Goal: Task Accomplishment & Management: Complete application form

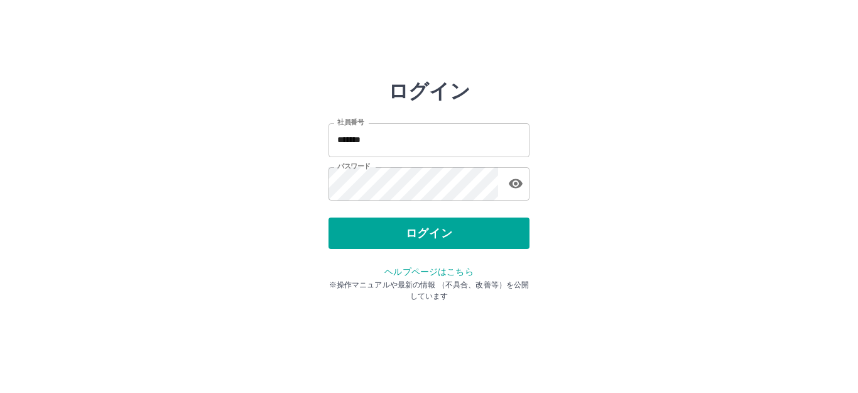
click at [437, 237] on div "ログイン" at bounding box center [429, 232] width 201 height 31
click at [437, 237] on button "ログイン" at bounding box center [429, 232] width 201 height 31
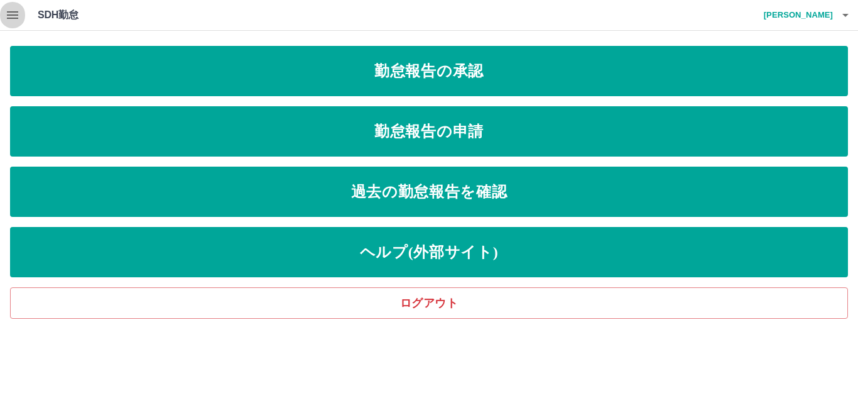
click at [13, 17] on icon "button" at bounding box center [12, 15] width 15 height 15
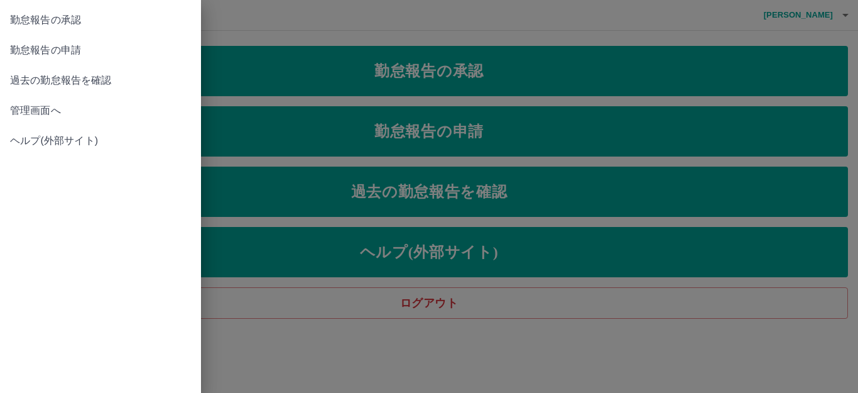
click at [44, 109] on span "管理画面へ" at bounding box center [100, 110] width 181 height 15
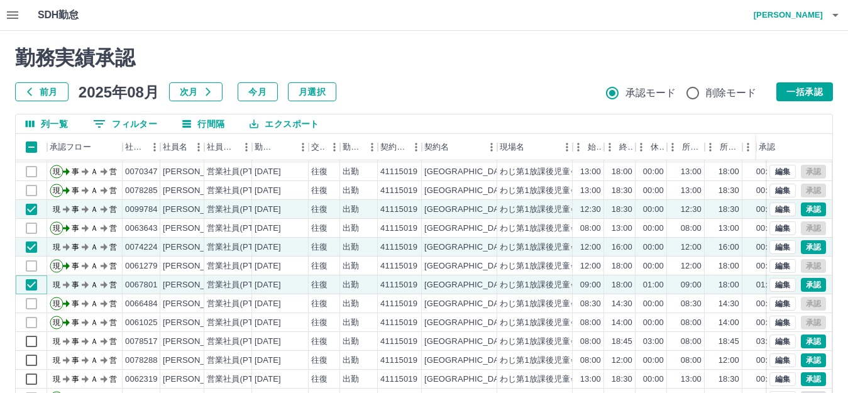
scroll to position [65, 0]
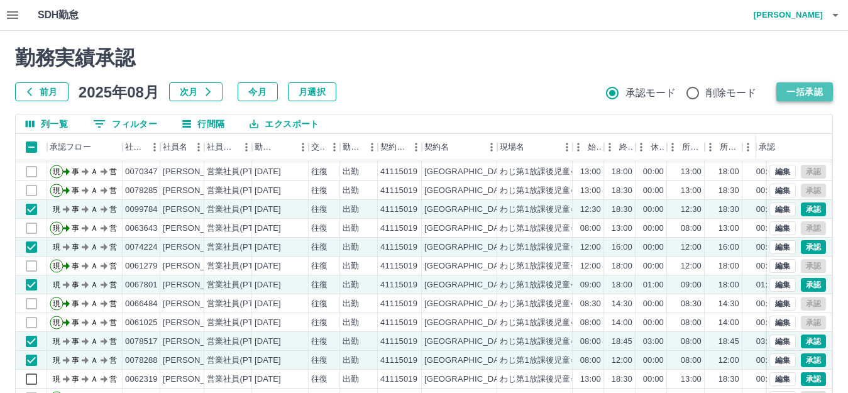
click at [800, 95] on button "一括承認" at bounding box center [804, 91] width 57 height 19
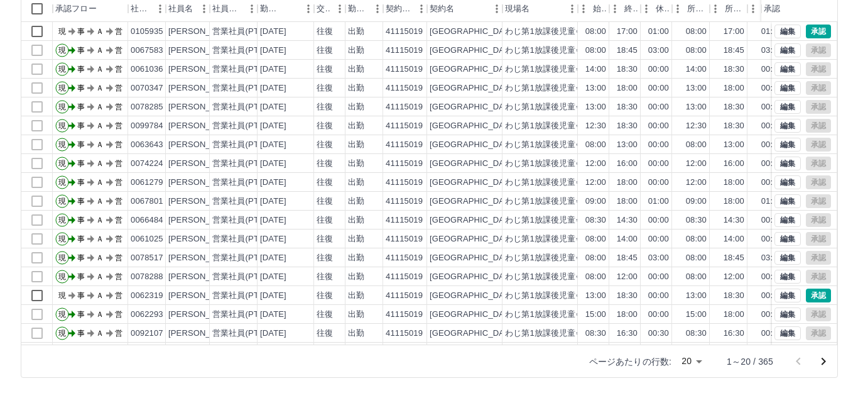
scroll to position [0, 0]
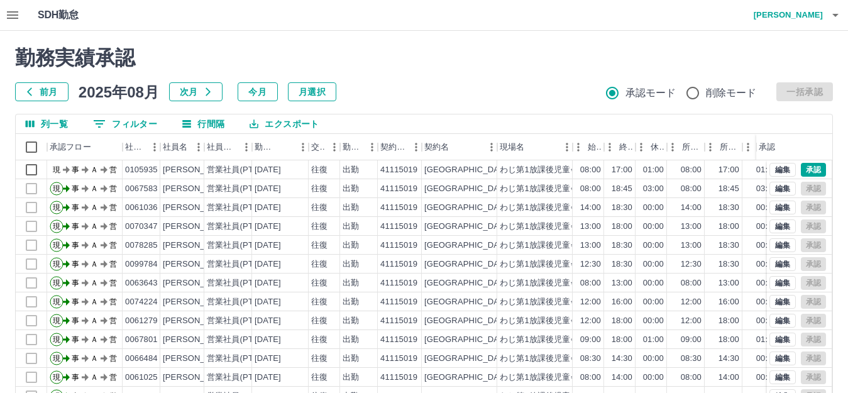
click at [833, 15] on icon "button" at bounding box center [835, 15] width 6 height 3
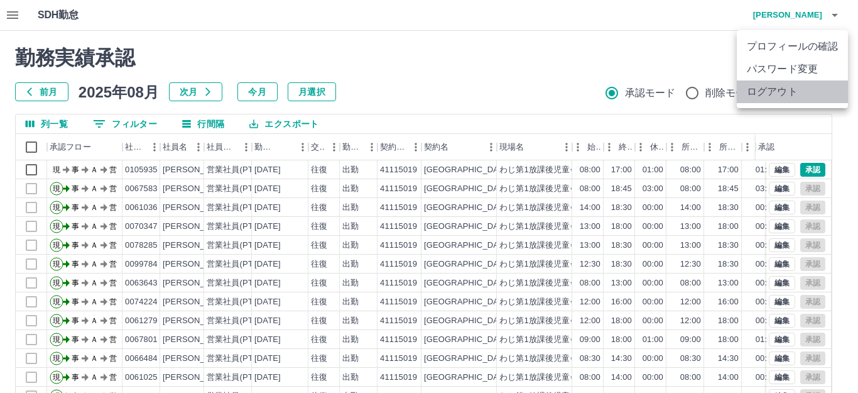
click at [804, 93] on li "ログアウト" at bounding box center [792, 91] width 111 height 23
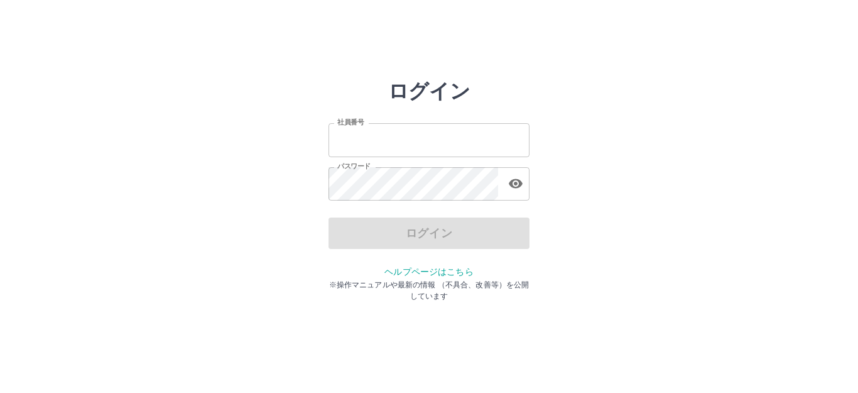
type input "*******"
click at [456, 249] on div "ログイン 社員番号 ******* 社員番号 パスワード パスワード ログイン ヘルプページはこちら ※操作マニュアルや最新の情報 （不具合、改善等）を公開し…" at bounding box center [429, 179] width 201 height 201
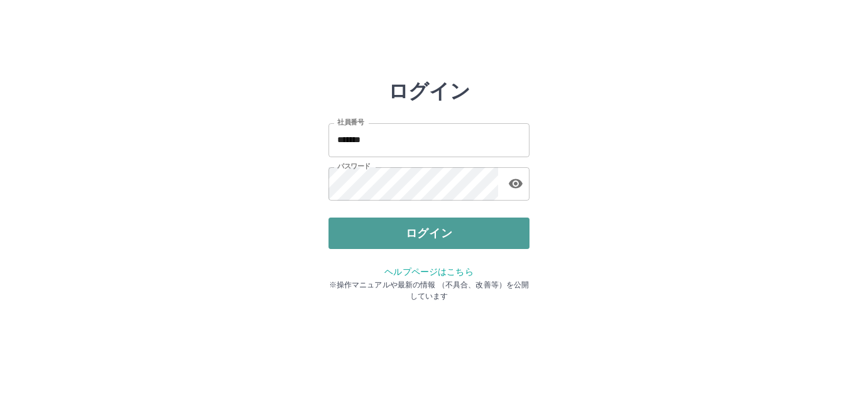
click at [454, 246] on button "ログイン" at bounding box center [429, 232] width 201 height 31
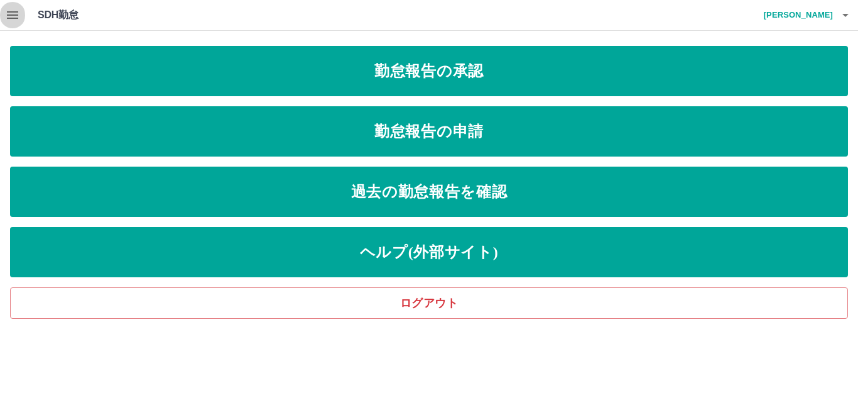
click at [17, 15] on icon "button" at bounding box center [12, 15] width 11 height 8
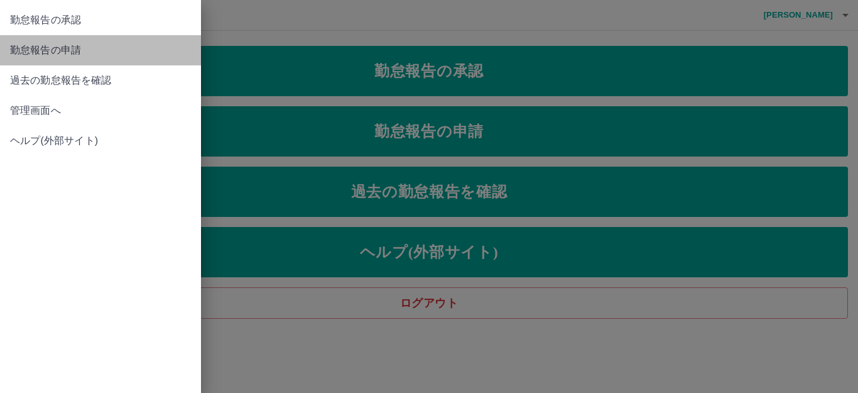
click at [41, 48] on span "勤怠報告の申請" at bounding box center [100, 50] width 181 height 15
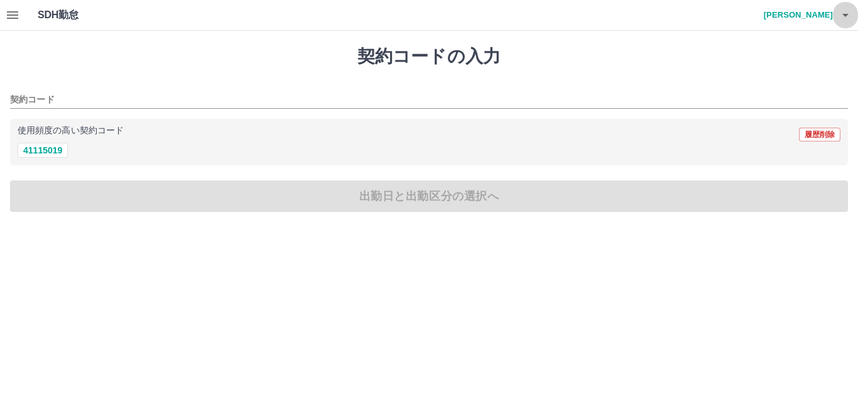
click at [843, 16] on icon "button" at bounding box center [845, 15] width 15 height 15
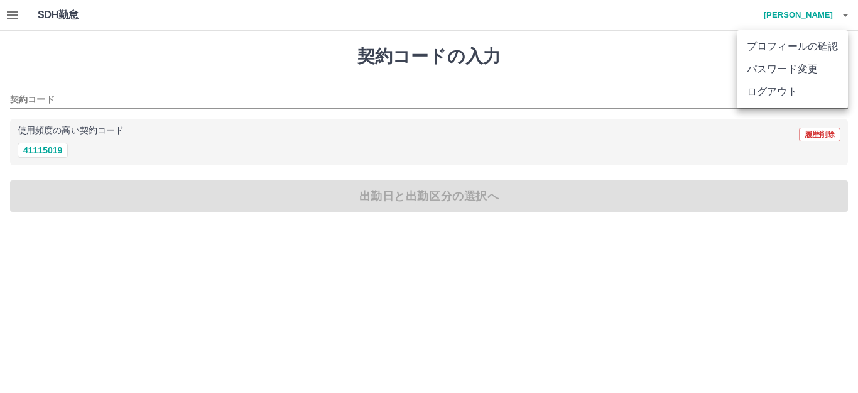
click at [785, 89] on li "ログアウト" at bounding box center [792, 91] width 111 height 23
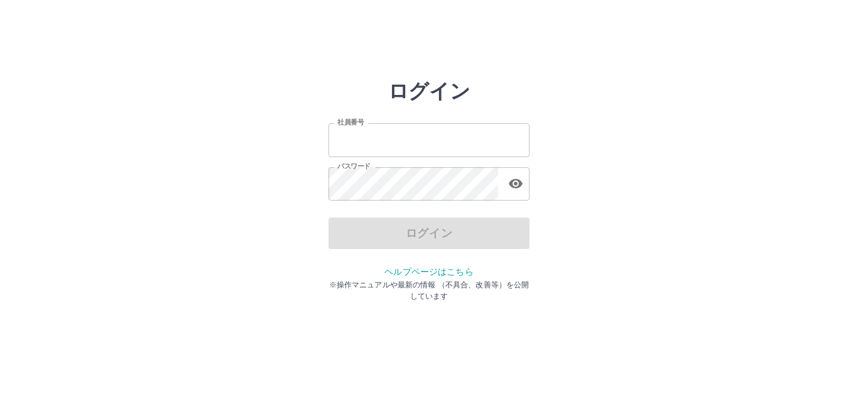
type input "*******"
click at [413, 239] on div "ログイン" at bounding box center [429, 232] width 201 height 31
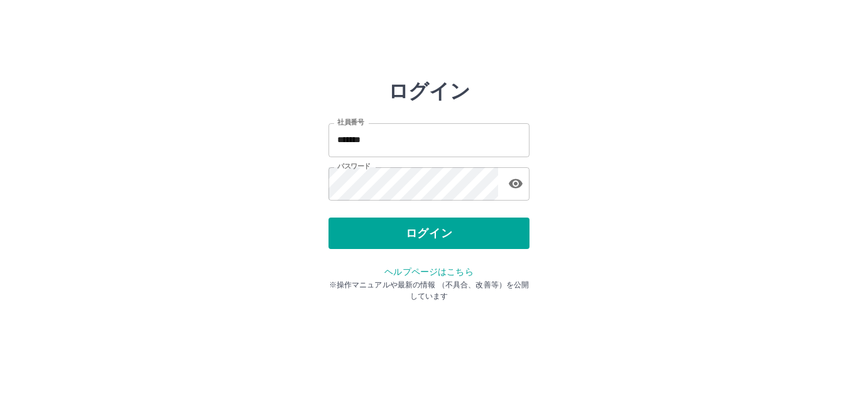
click at [413, 239] on button "ログイン" at bounding box center [429, 232] width 201 height 31
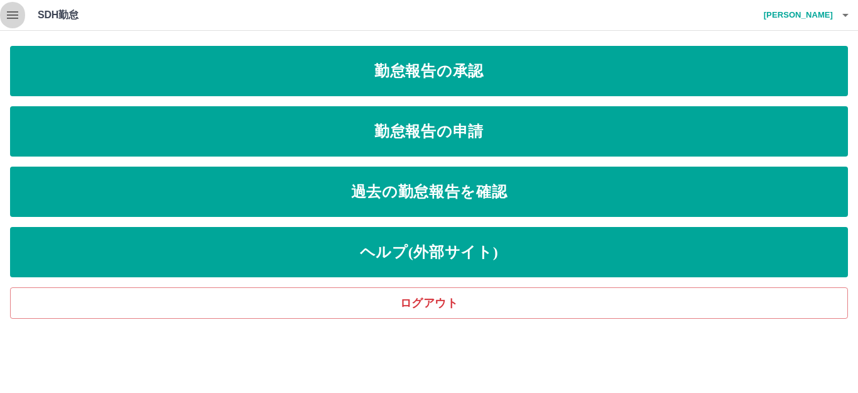
click at [13, 13] on icon "button" at bounding box center [12, 15] width 11 height 8
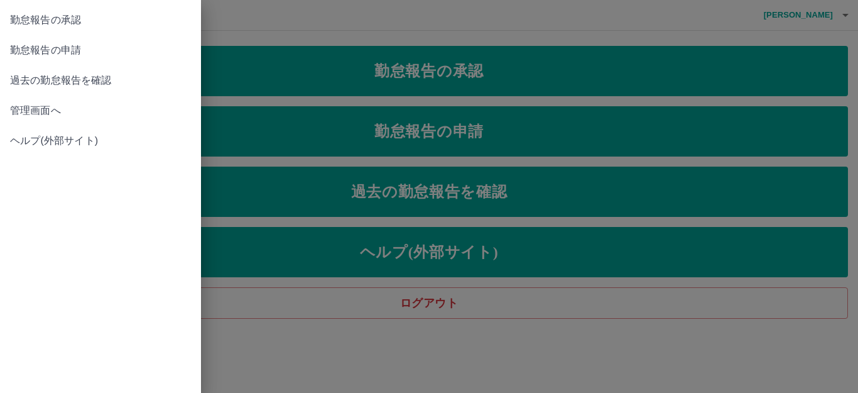
click at [43, 48] on span "勤怠報告の申請" at bounding box center [100, 50] width 181 height 15
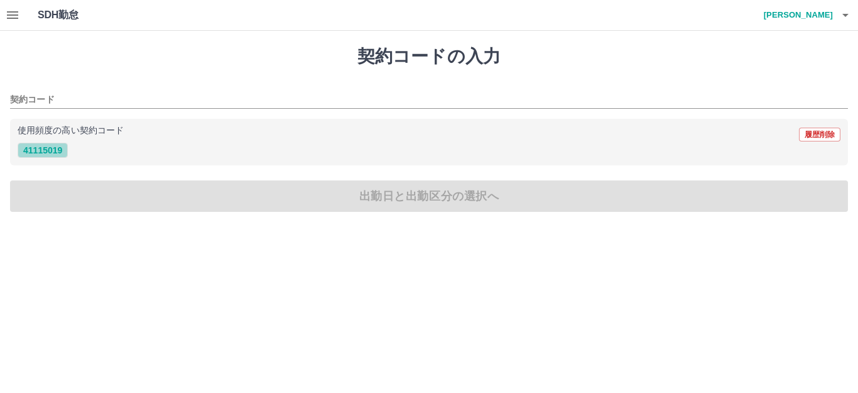
click at [52, 153] on button "41115019" at bounding box center [43, 150] width 50 height 15
type input "********"
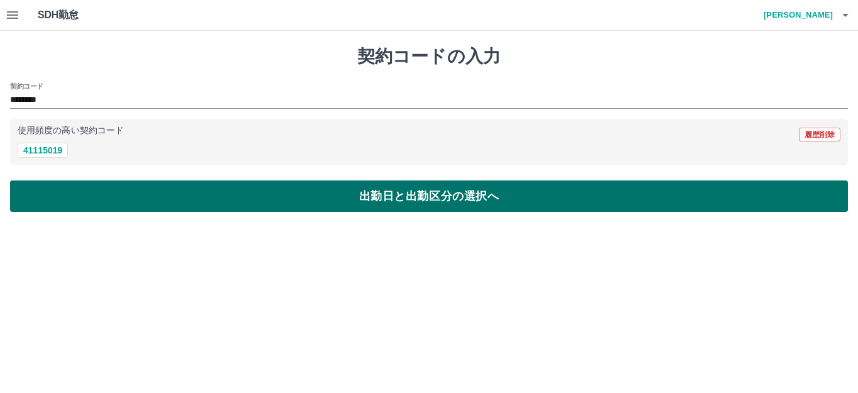
click at [177, 194] on button "出勤日と出勤区分の選択へ" at bounding box center [429, 195] width 838 height 31
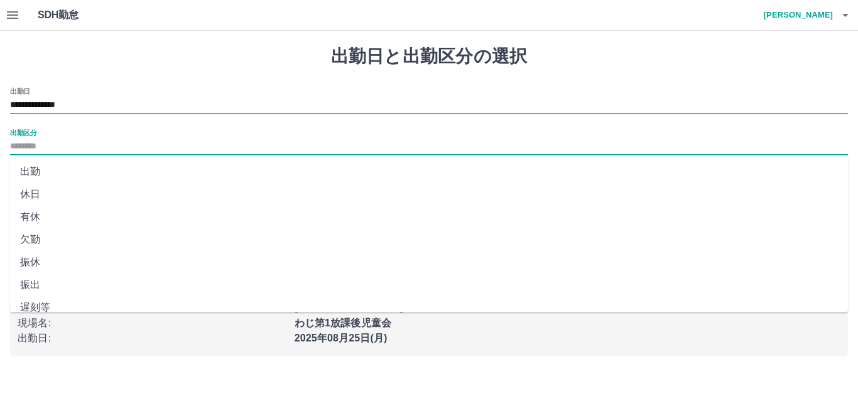
click at [28, 143] on input "出勤区分" at bounding box center [429, 147] width 838 height 16
click at [42, 172] on li "出勤" at bounding box center [429, 171] width 838 height 23
type input "**"
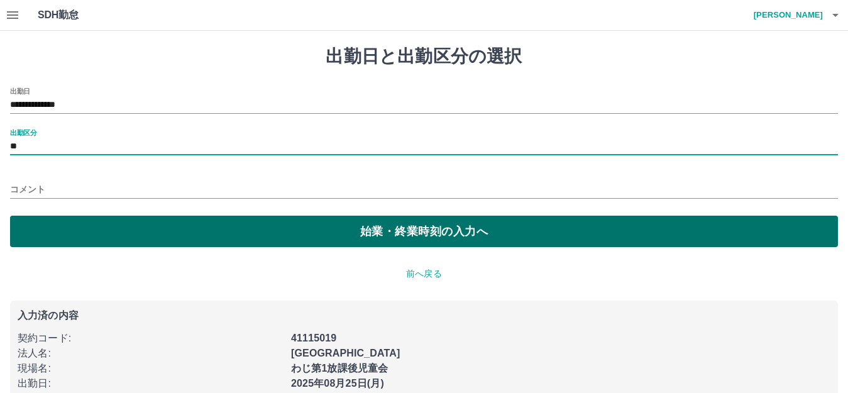
click at [136, 239] on button "始業・終業時刻の入力へ" at bounding box center [424, 231] width 828 height 31
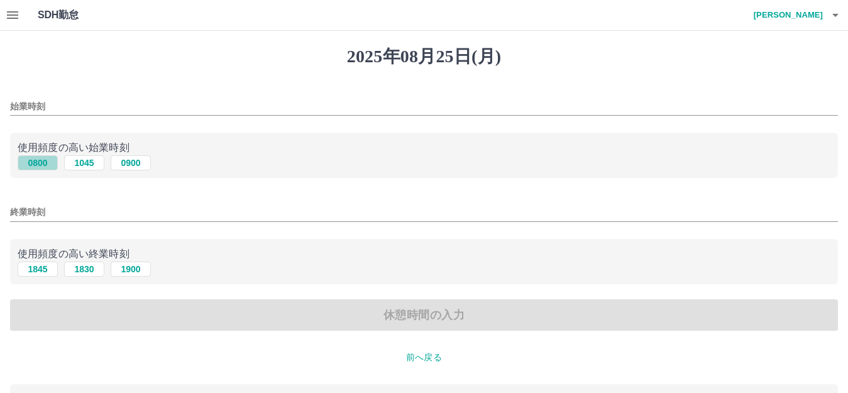
click at [36, 163] on button "0800" at bounding box center [38, 162] width 40 height 15
type input "****"
click at [36, 268] on button "1845" at bounding box center [38, 268] width 40 height 15
type input "****"
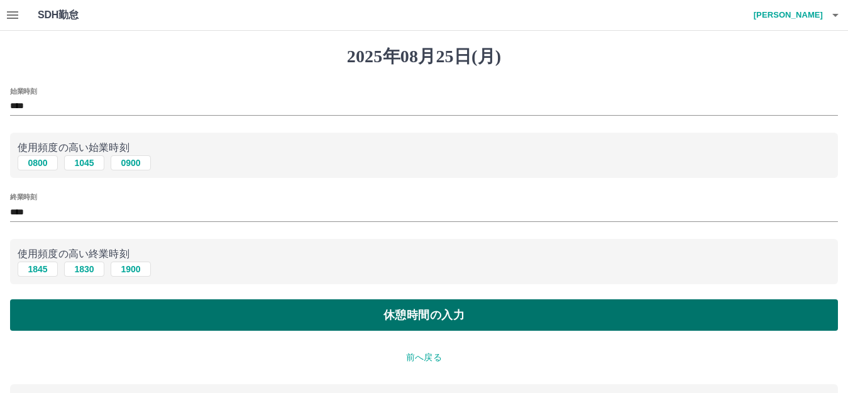
click at [270, 327] on button "休憩時間の入力" at bounding box center [424, 314] width 828 height 31
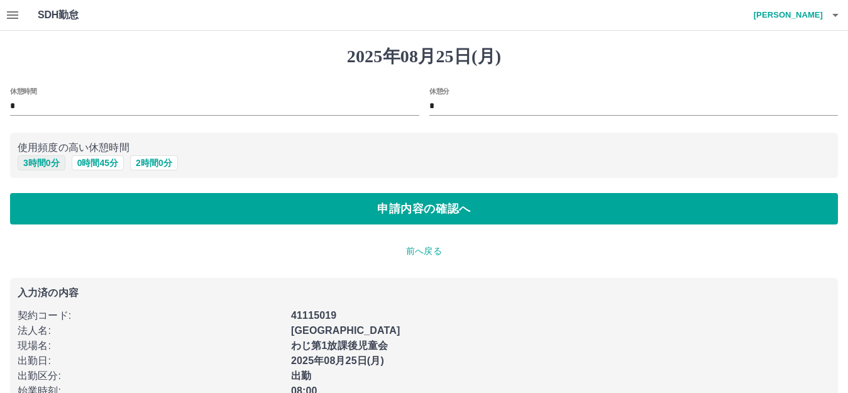
click at [41, 166] on button "3 時間 0 分" at bounding box center [42, 162] width 48 height 15
type input "*"
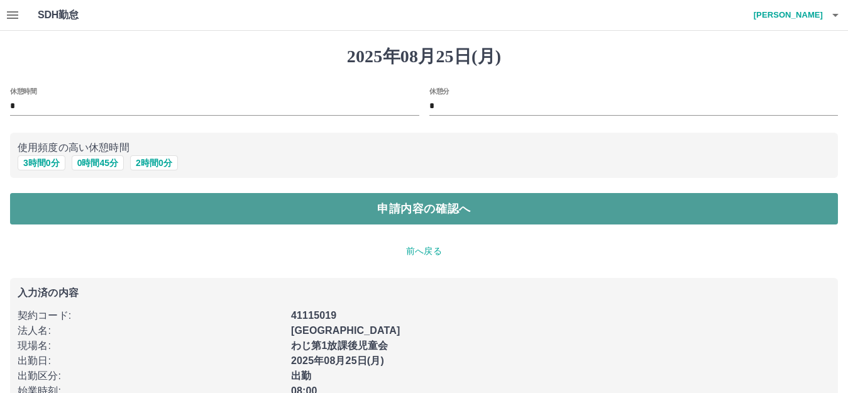
click at [417, 213] on button "申請内容の確認へ" at bounding box center [424, 208] width 828 height 31
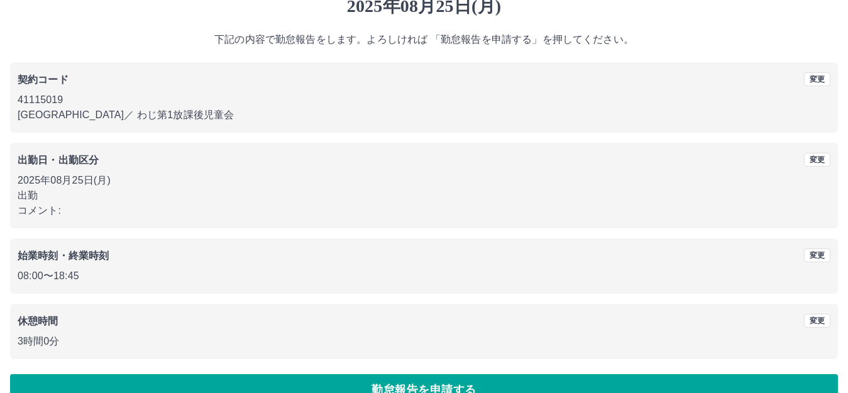
scroll to position [78, 0]
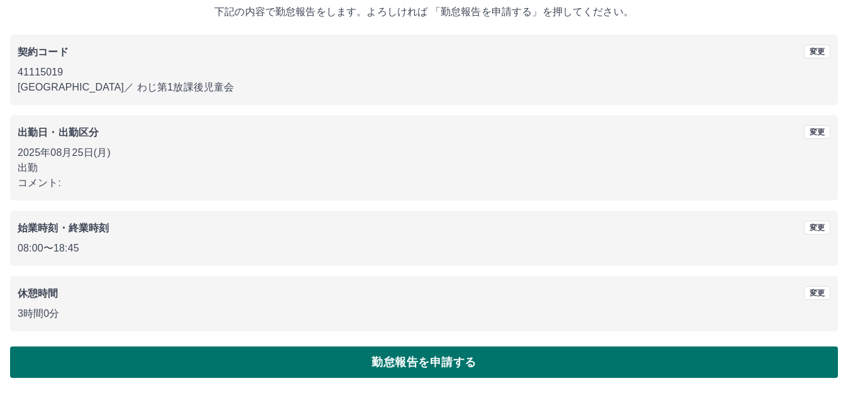
click at [432, 364] on button "勤怠報告を申請する" at bounding box center [424, 361] width 828 height 31
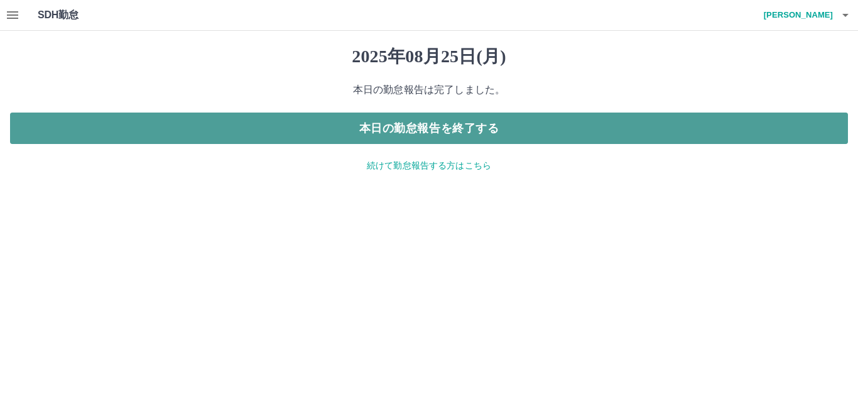
click at [437, 139] on button "本日の勤怠報告を終了する" at bounding box center [429, 127] width 838 height 31
